Goal: Task Accomplishment & Management: Use online tool/utility

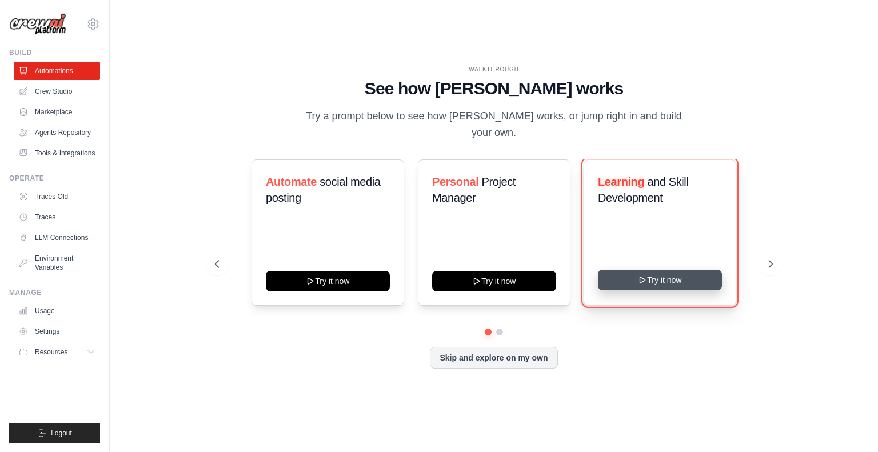
click at [651, 278] on button "Try it now" at bounding box center [660, 280] width 124 height 21
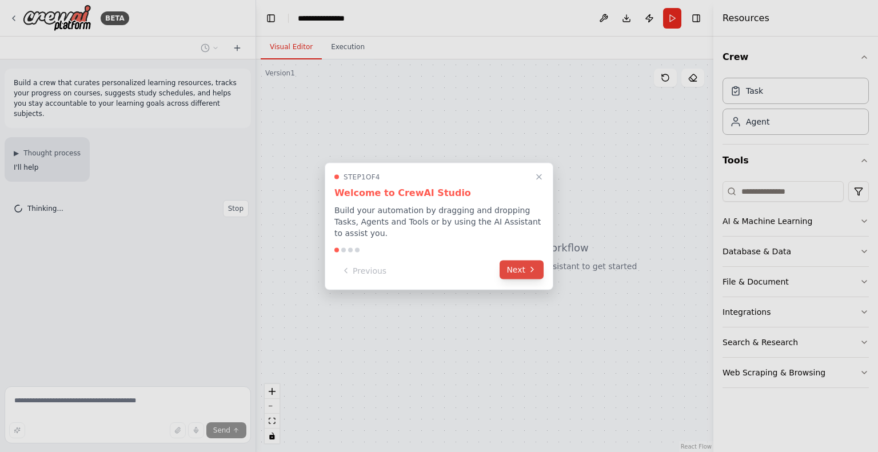
click at [521, 262] on button "Next" at bounding box center [522, 269] width 44 height 19
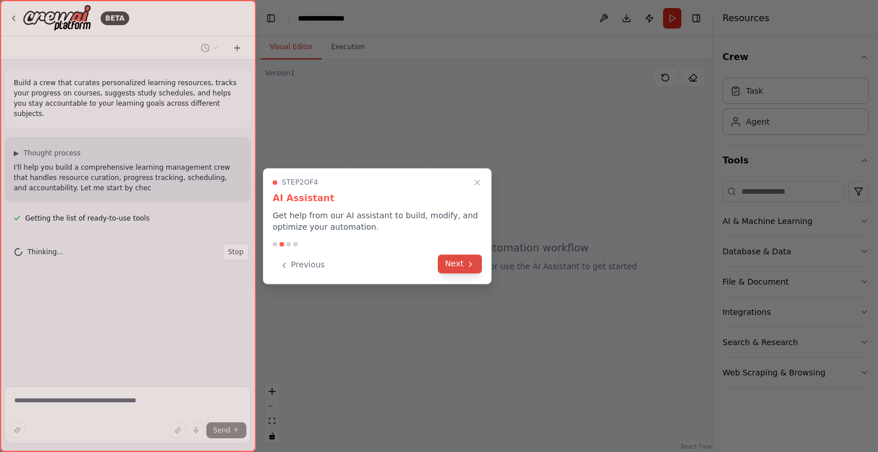
click at [461, 267] on button "Next" at bounding box center [460, 263] width 44 height 19
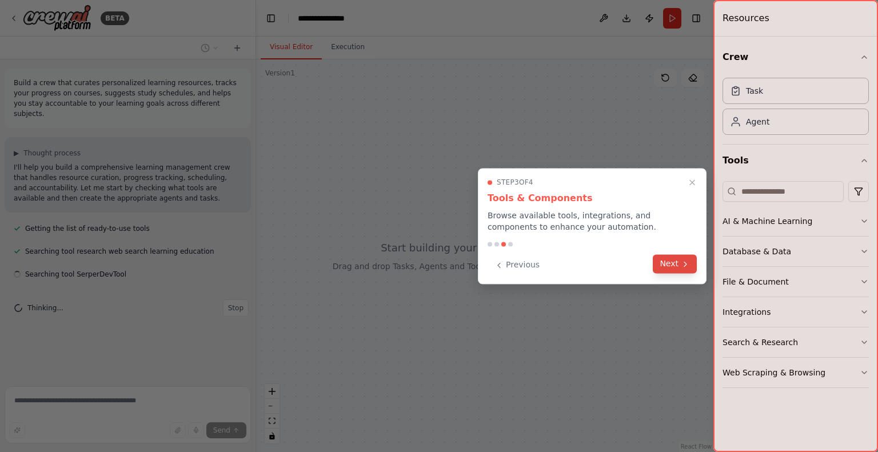
click at [677, 264] on button "Next" at bounding box center [675, 263] width 44 height 19
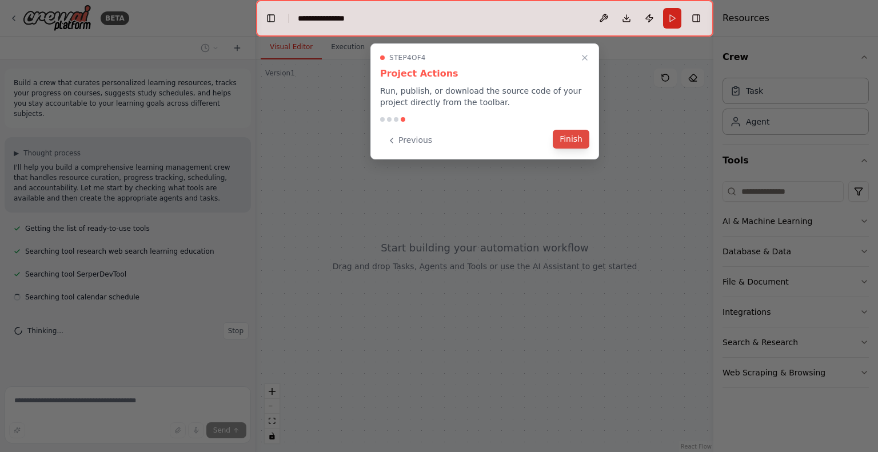
click at [565, 139] on button "Finish" at bounding box center [571, 139] width 37 height 19
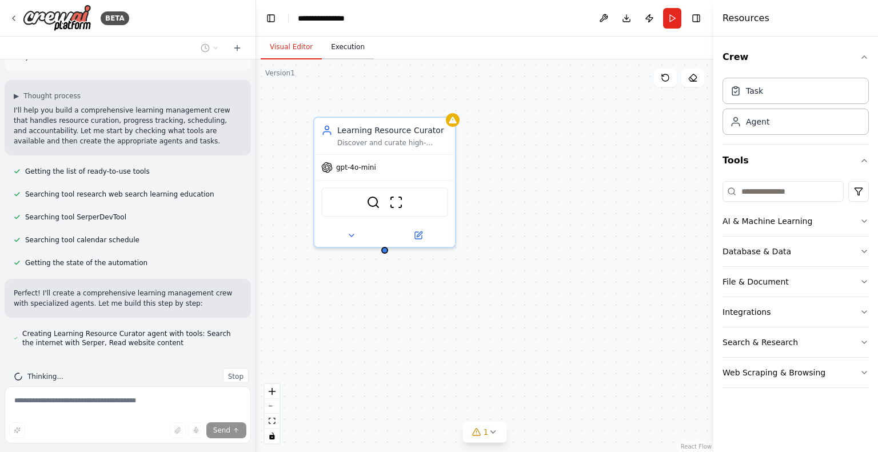
scroll to position [67, 0]
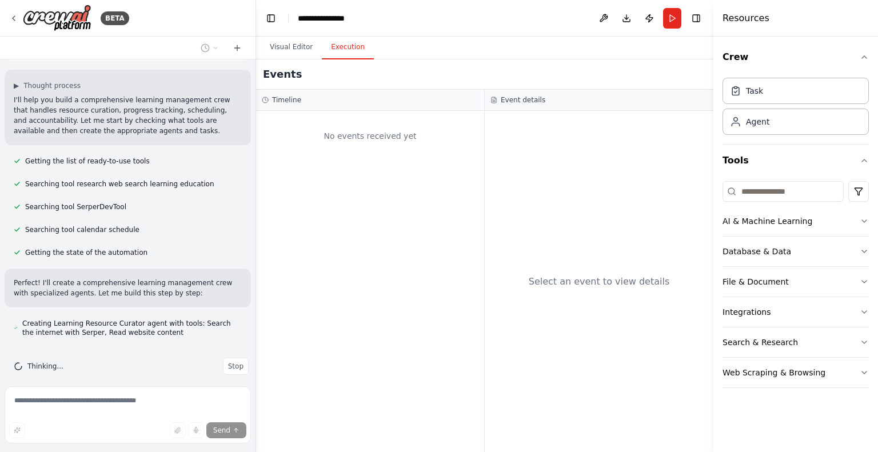
click at [344, 58] on button "Execution" at bounding box center [348, 47] width 52 height 24
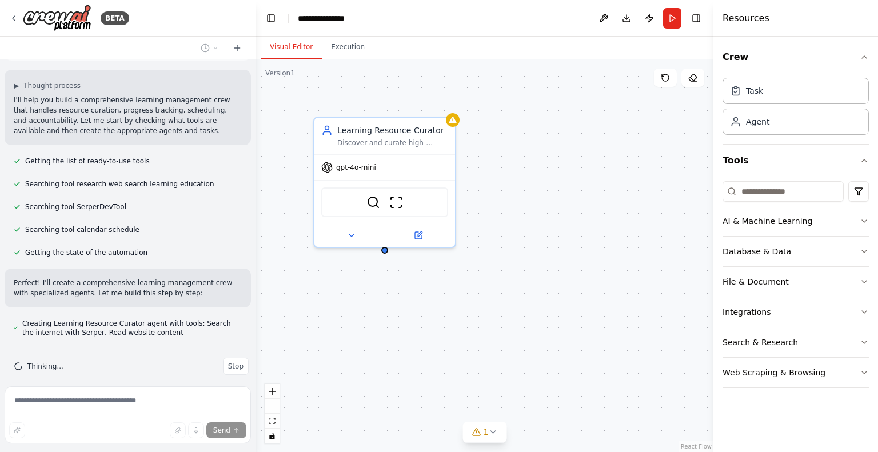
click at [293, 43] on button "Visual Editor" at bounding box center [291, 47] width 61 height 24
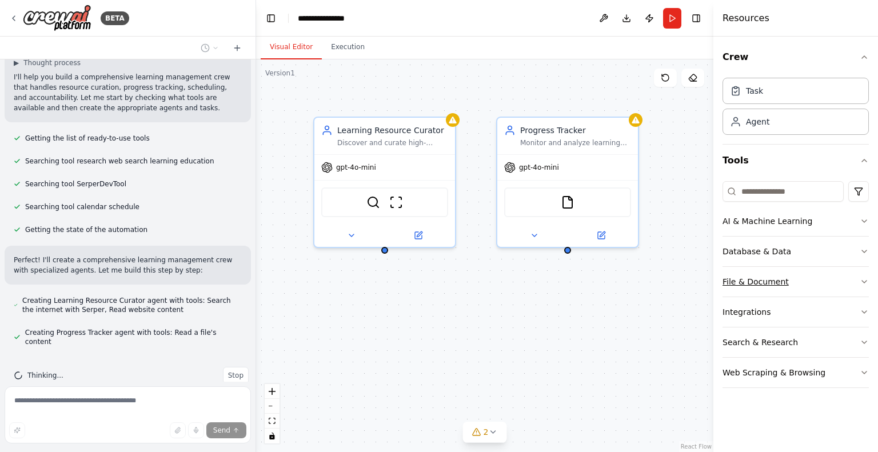
click at [748, 285] on div "File & Document" at bounding box center [756, 281] width 66 height 11
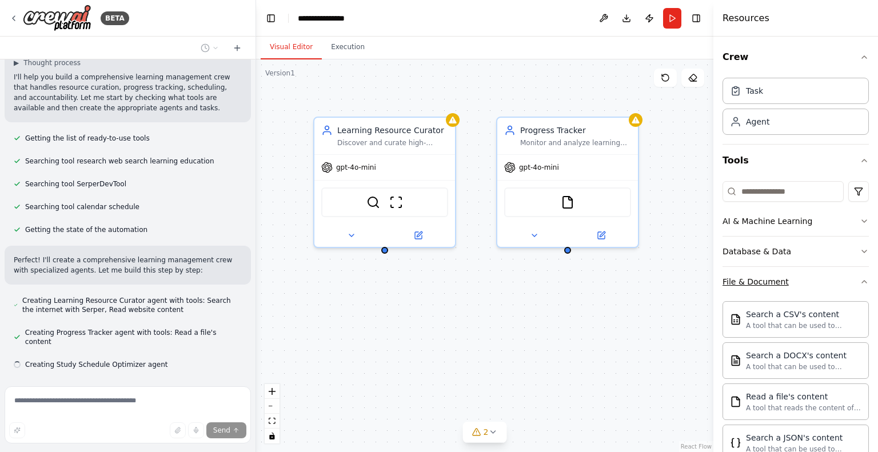
scroll to position [113, 0]
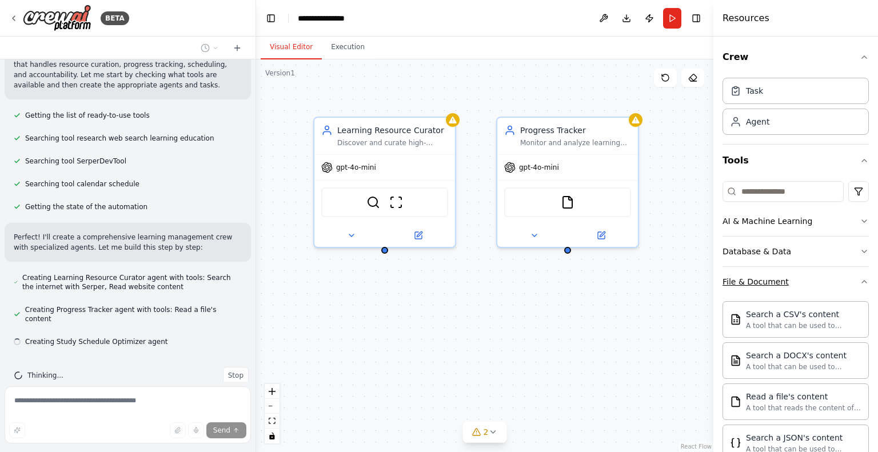
click at [761, 292] on button "File & Document" at bounding box center [796, 282] width 146 height 30
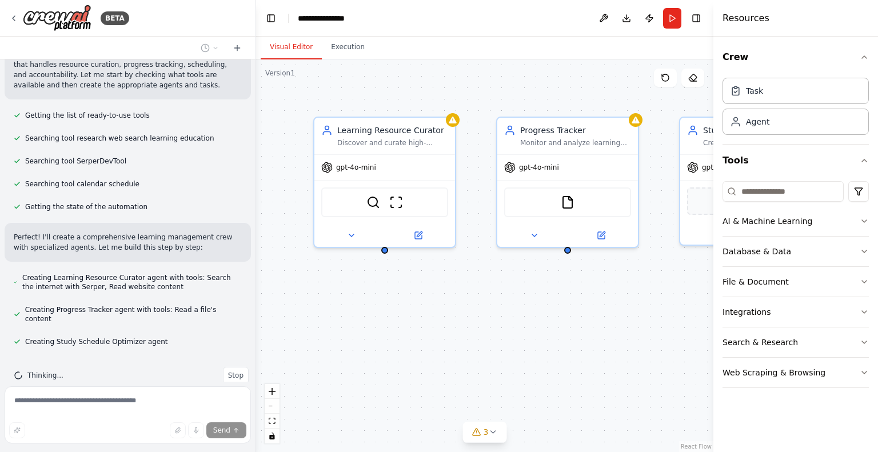
click at [654, 313] on div "Learning Resource Curator Discover and curate high-quality, personalized learni…" at bounding box center [484, 255] width 457 height 393
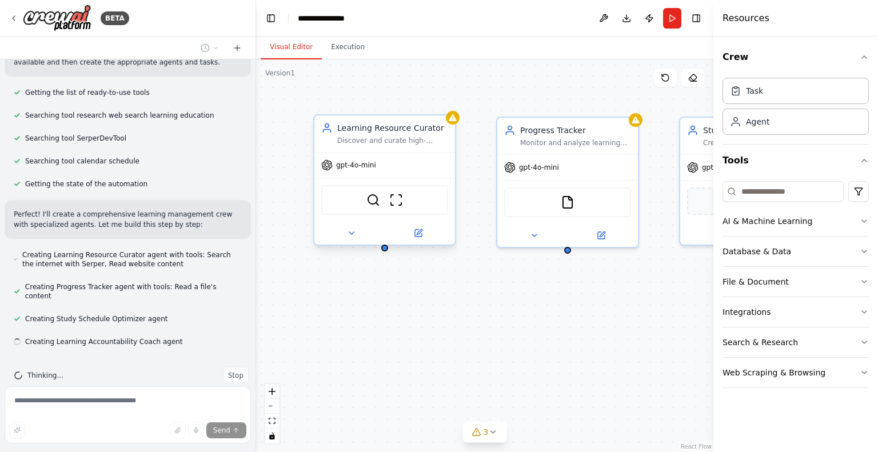
click at [412, 150] on div "Learning Resource Curator Discover and curate high-quality, personalized learni…" at bounding box center [384, 133] width 141 height 37
